Goal: Information Seeking & Learning: Learn about a topic

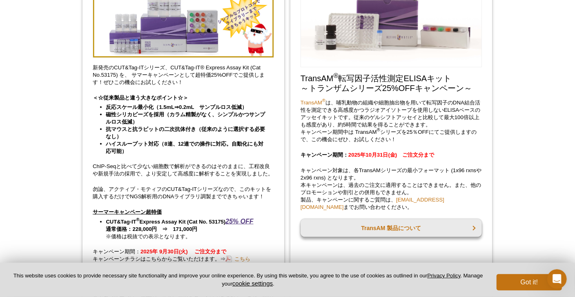
scroll to position [605, 0]
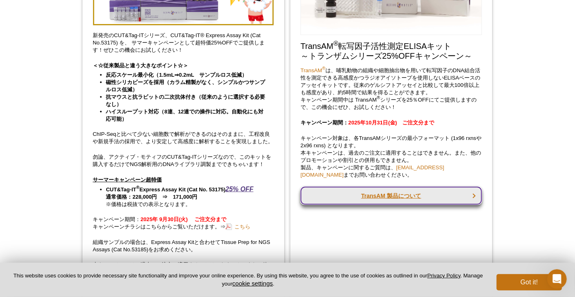
click at [385, 194] on link "TransAM 製品について" at bounding box center [390, 196] width 181 height 18
click at [384, 196] on link "TransAM 製品について" at bounding box center [390, 196] width 181 height 18
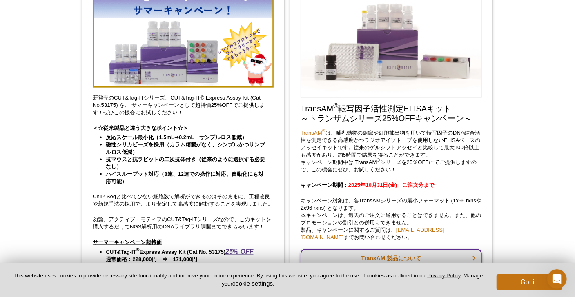
scroll to position [523, 0]
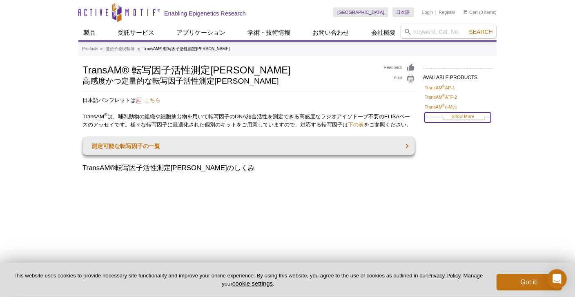
click at [471, 116] on link "Show More" at bounding box center [458, 117] width 66 height 9
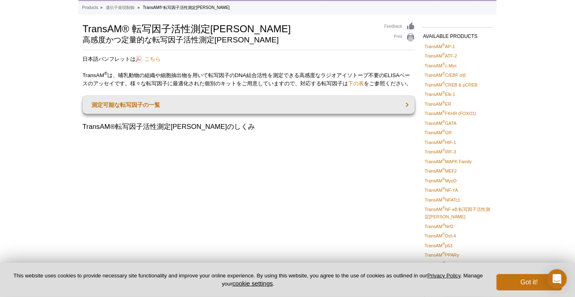
scroll to position [40, 0]
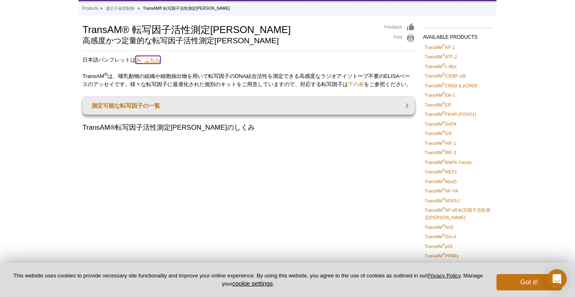
click at [156, 58] on link "こちら" at bounding box center [148, 60] width 25 height 8
